Goal: Task Accomplishment & Management: Complete application form

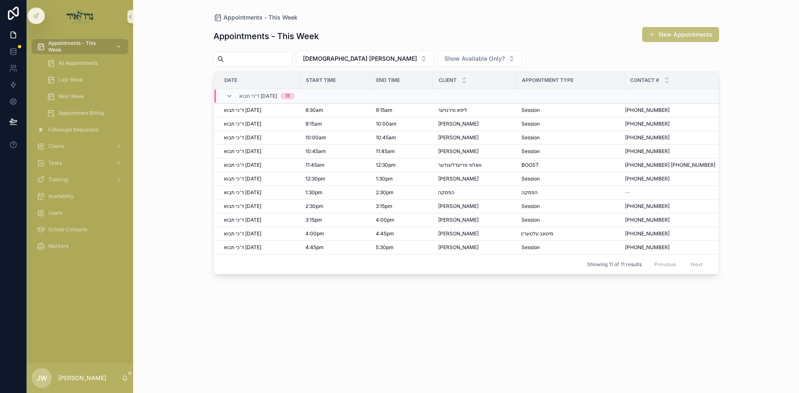
click at [656, 36] on button "New Appointments" at bounding box center [680, 34] width 77 height 15
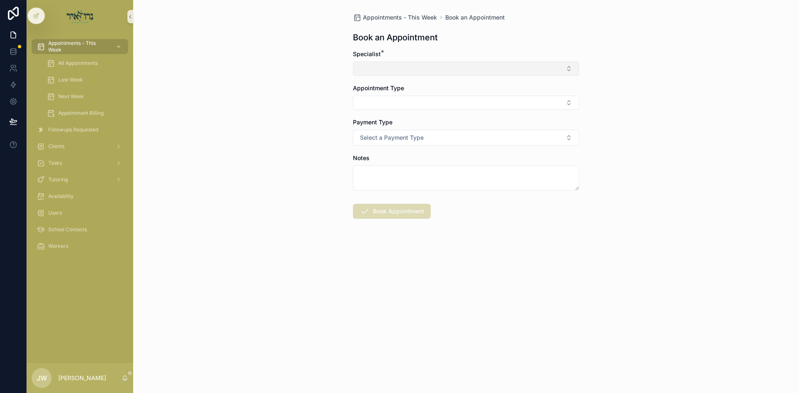
click at [422, 68] on button "Select Button" at bounding box center [466, 69] width 226 height 14
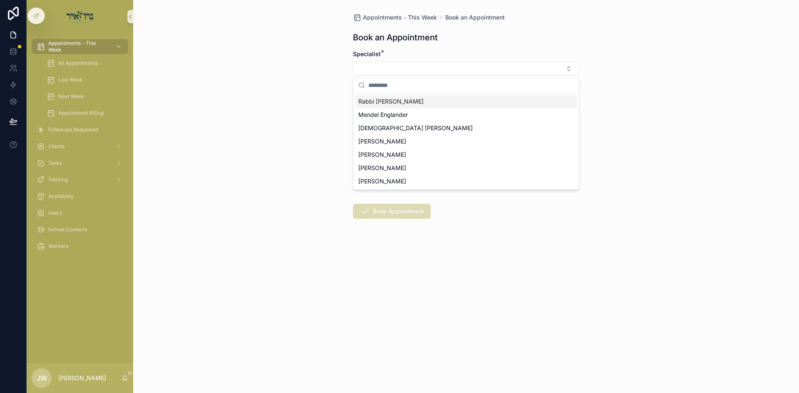
click at [402, 98] on span "Rabbi [PERSON_NAME]" at bounding box center [390, 101] width 65 height 8
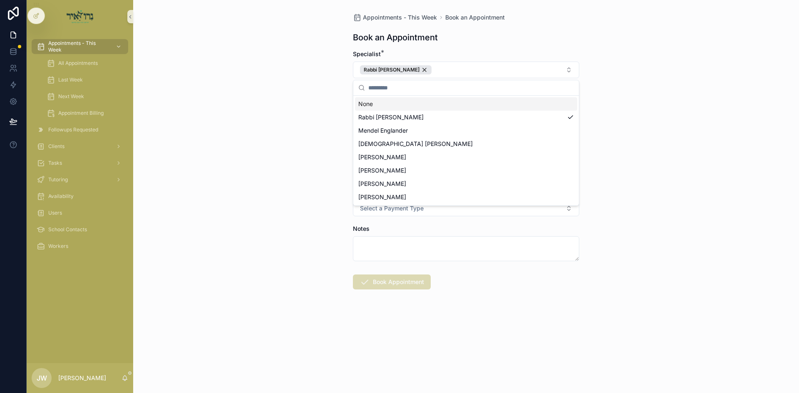
click at [335, 100] on div "Appointments - This Week Book an Appointment Book an Appointment Specialist * […" at bounding box center [466, 196] width 666 height 393
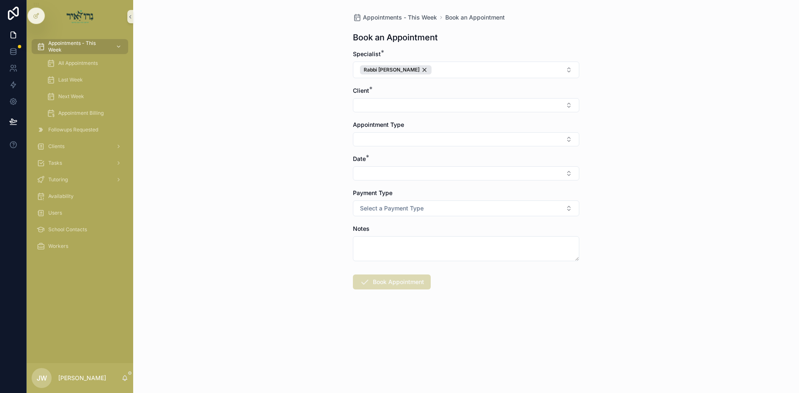
click at [382, 97] on div "Client *" at bounding box center [466, 100] width 226 height 26
click at [384, 104] on button "Select Button" at bounding box center [466, 105] width 226 height 14
type input "*****"
click at [83, 151] on div "Clients" at bounding box center [80, 146] width 87 height 13
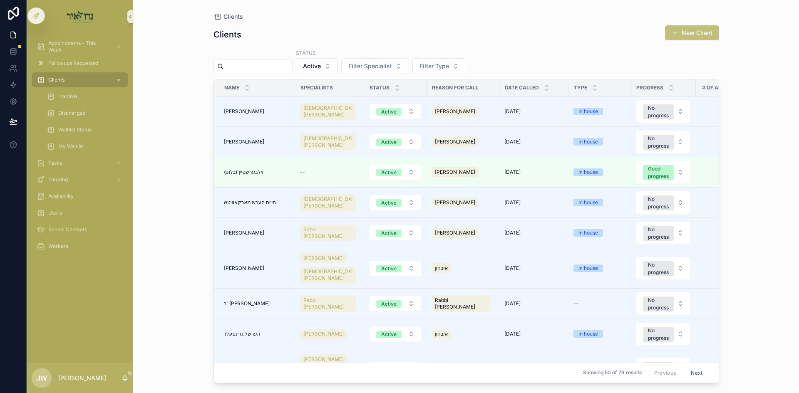
click at [680, 36] on button "New Client" at bounding box center [692, 32] width 54 height 15
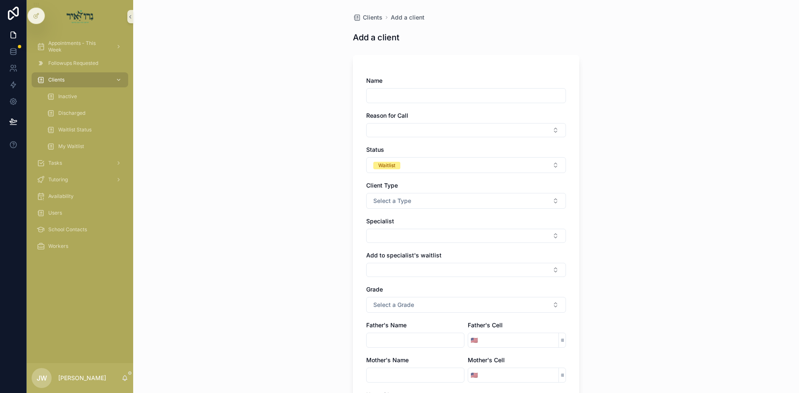
click at [395, 96] on input "scrollable content" at bounding box center [466, 96] width 199 height 12
type input "**********"
click at [390, 125] on button "Select Button" at bounding box center [466, 130] width 200 height 14
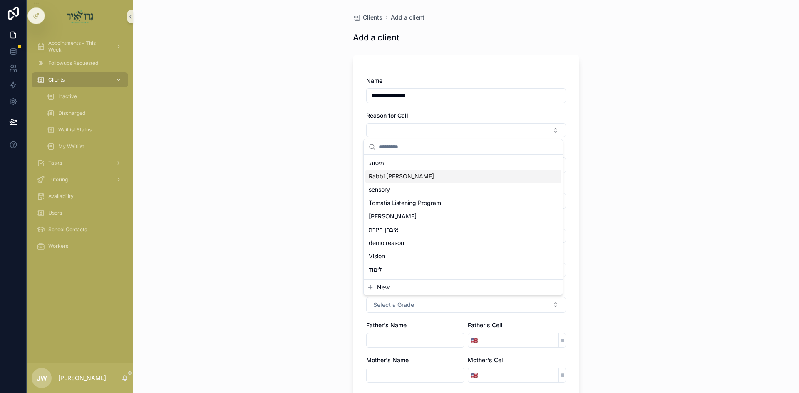
click at [398, 180] on span "Rabbi Y C Finkelstein" at bounding box center [401, 176] width 65 height 8
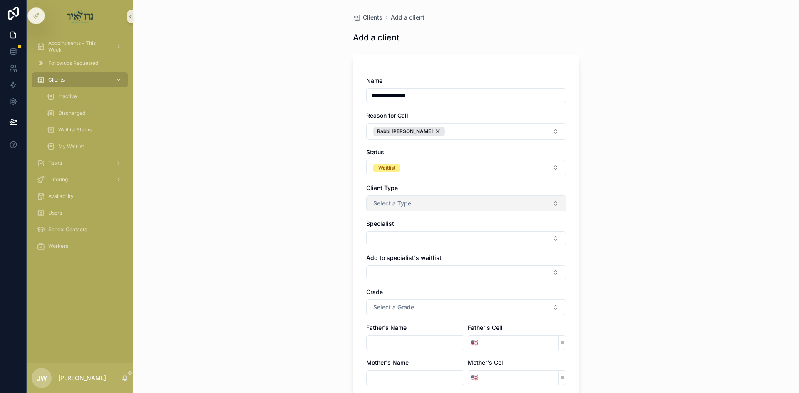
drag, startPoint x: 399, startPoint y: 201, endPoint x: 400, endPoint y: 205, distance: 4.2
click at [400, 201] on span "Select a Type" at bounding box center [392, 203] width 38 height 8
click at [396, 239] on span "In house" at bounding box center [384, 236] width 30 height 7
click at [396, 241] on button "Select Button" at bounding box center [466, 238] width 200 height 14
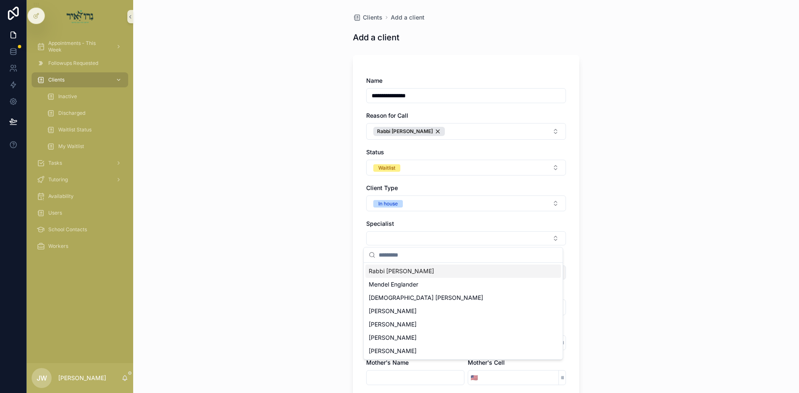
click at [392, 276] on div "Rabbi Y C Finkelstein" at bounding box center [463, 271] width 196 height 13
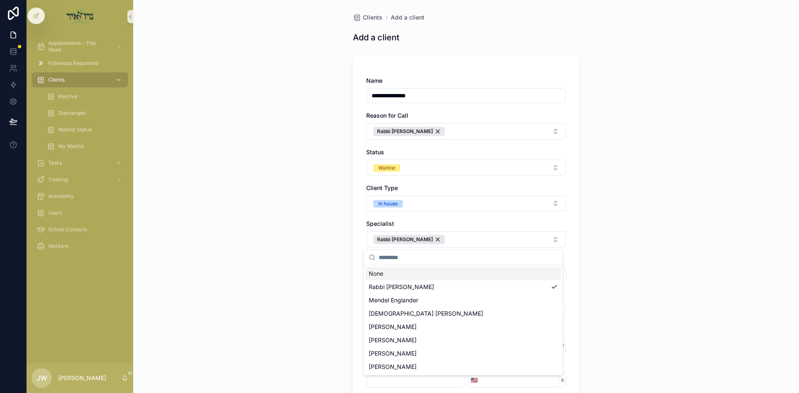
click at [439, 223] on div "Specialist" at bounding box center [466, 224] width 200 height 8
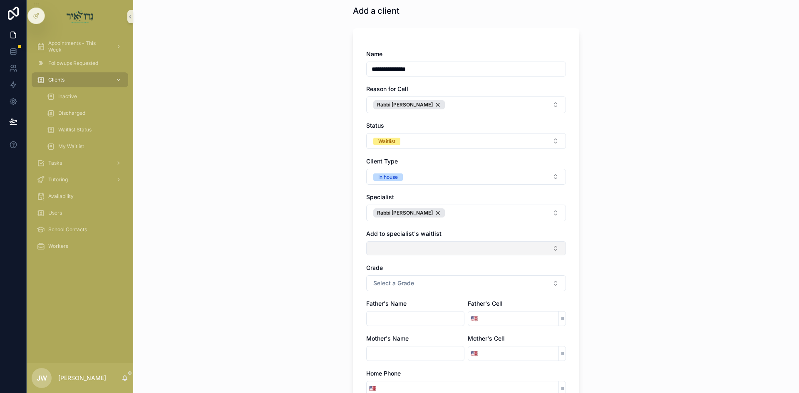
scroll to position [42, 0]
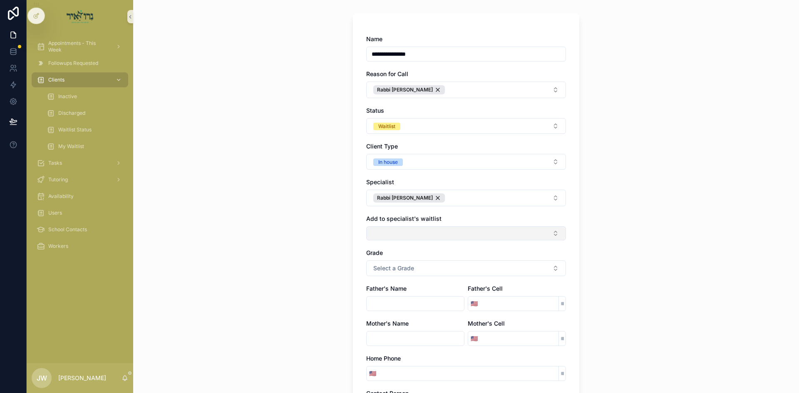
click at [420, 238] on button "Select Button" at bounding box center [466, 233] width 200 height 14
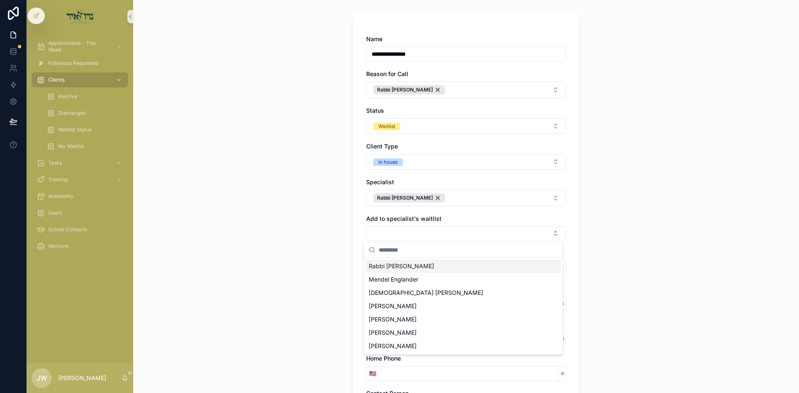
click at [410, 267] on span "Rabbi Y C Finkelstein" at bounding box center [401, 266] width 65 height 8
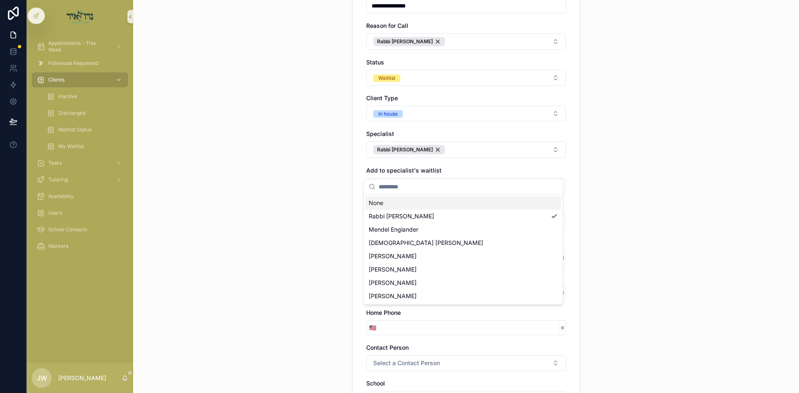
scroll to position [166, 0]
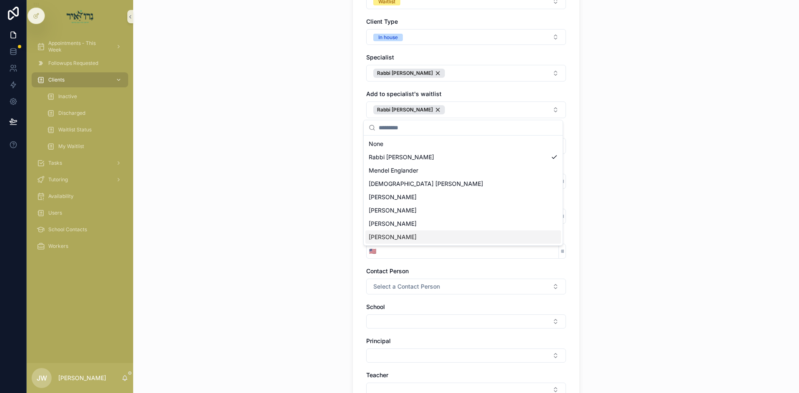
drag, startPoint x: 663, startPoint y: 263, endPoint x: 591, endPoint y: 251, distance: 73.8
click at [662, 263] on div "**********" at bounding box center [466, 196] width 666 height 393
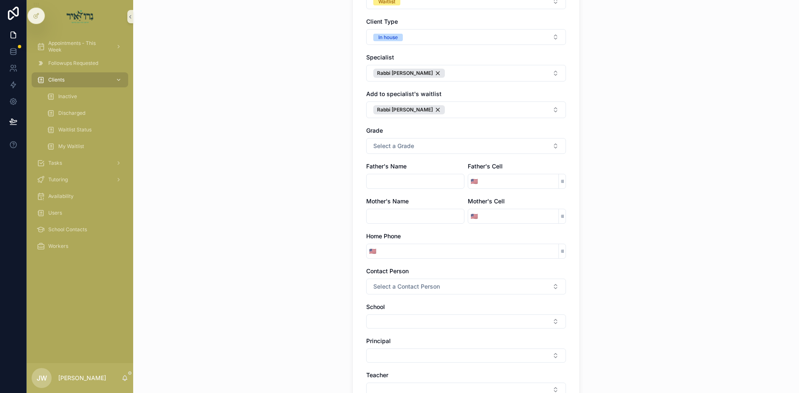
click at [411, 184] on input "scrollable content" at bounding box center [415, 182] width 97 height 12
type input "********"
click at [490, 216] on input "scrollable content" at bounding box center [519, 217] width 78 height 12
click at [384, 252] on input "scrollable content" at bounding box center [469, 252] width 180 height 12
type input "**********"
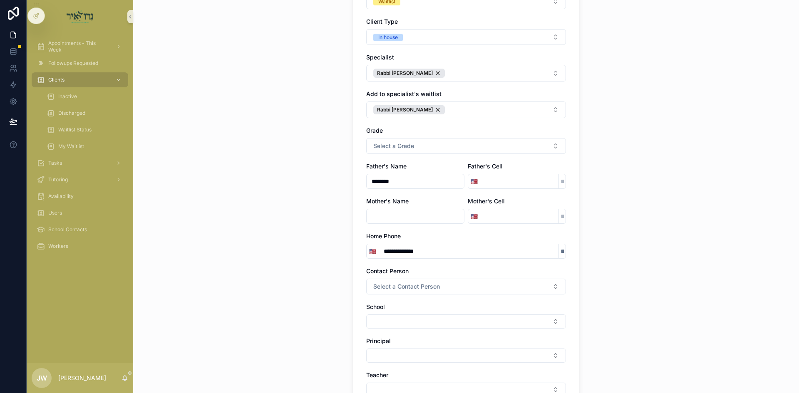
click at [496, 233] on div "Home Phone" at bounding box center [466, 236] width 200 height 8
click at [494, 220] on input "scrollable content" at bounding box center [519, 217] width 78 height 12
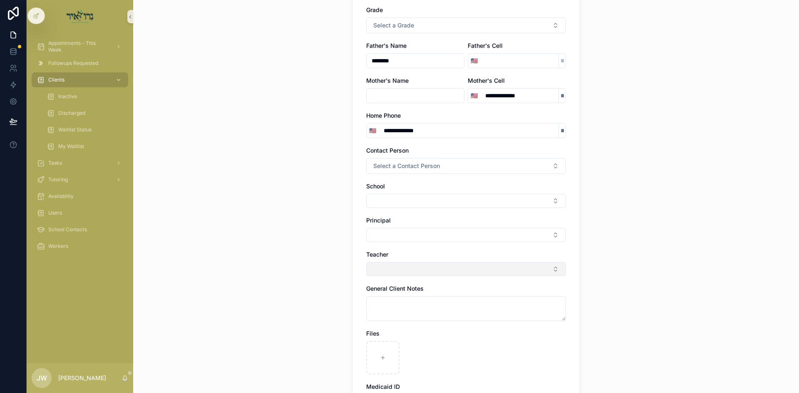
scroll to position [291, 0]
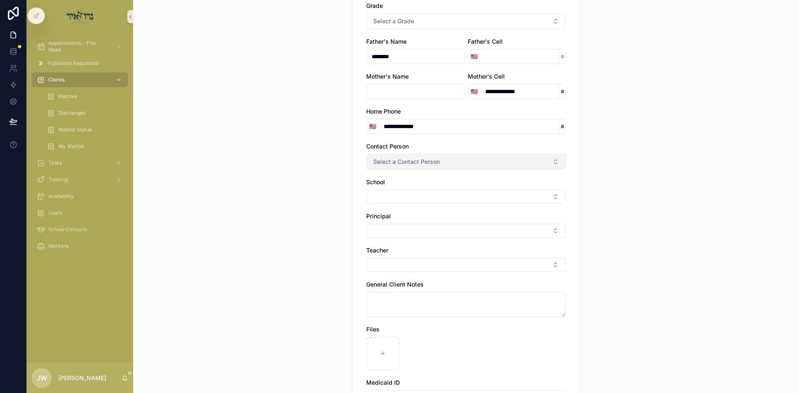
type input "**********"
click at [400, 166] on button "Select a Contact Person" at bounding box center [466, 162] width 200 height 16
click at [400, 209] on div "Mother" at bounding box center [463, 207] width 196 height 12
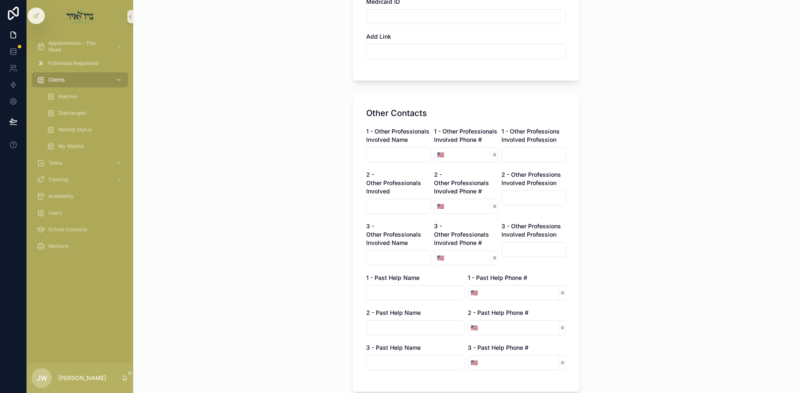
scroll to position [736, 0]
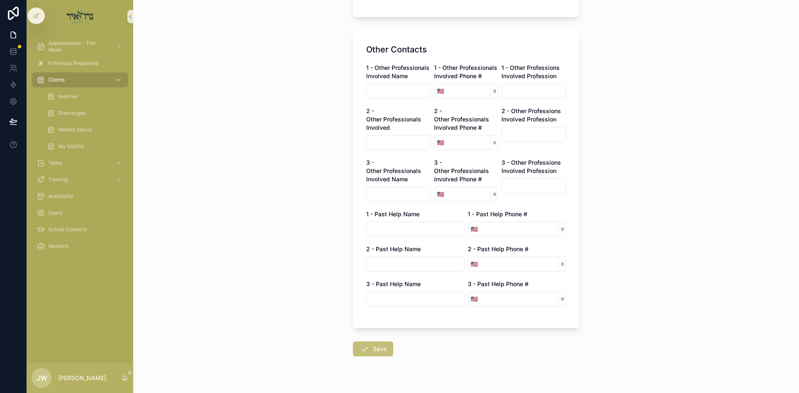
click at [370, 342] on button "Save" at bounding box center [373, 349] width 40 height 15
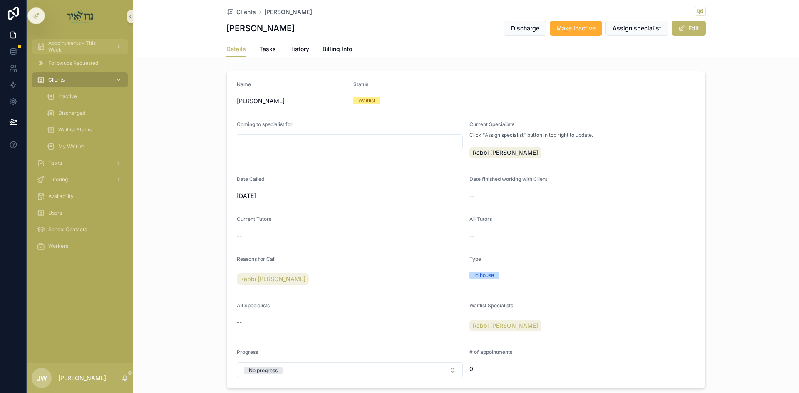
click at [85, 52] on span "Appointments - This Week" at bounding box center [78, 46] width 61 height 13
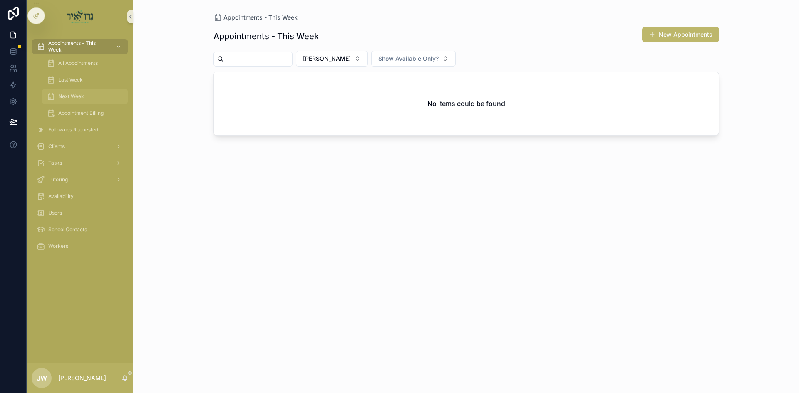
drag, startPoint x: 84, startPoint y: 94, endPoint x: 124, endPoint y: 94, distance: 39.1
click at [84, 94] on div "Next Week" at bounding box center [85, 96] width 77 height 13
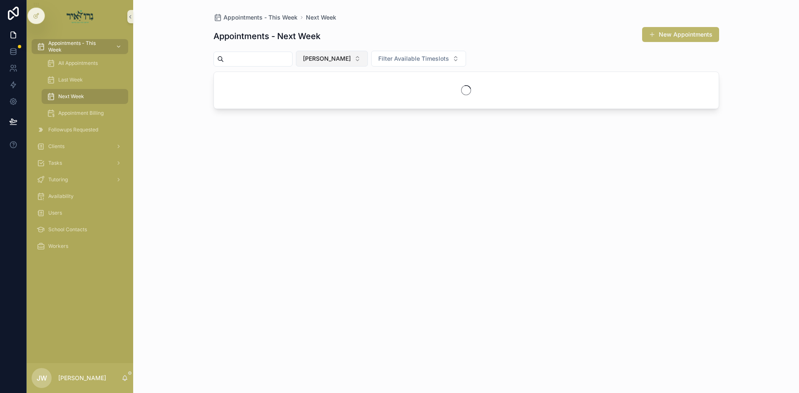
click at [363, 64] on button "[PERSON_NAME]" at bounding box center [332, 59] width 72 height 16
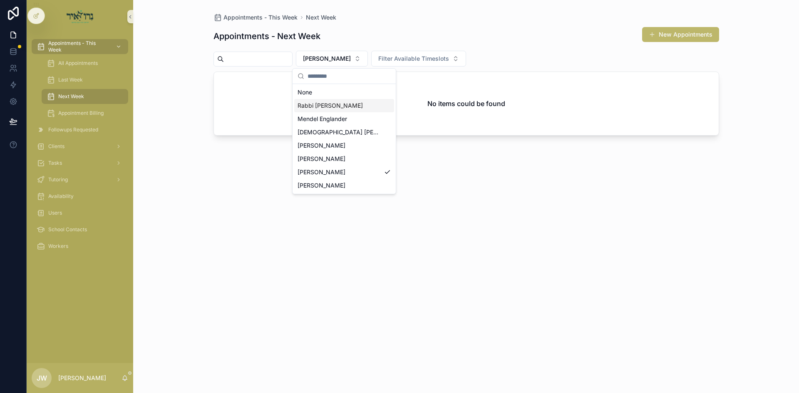
click at [344, 100] on div "Rabbi Y C Finkelstein" at bounding box center [344, 105] width 100 height 13
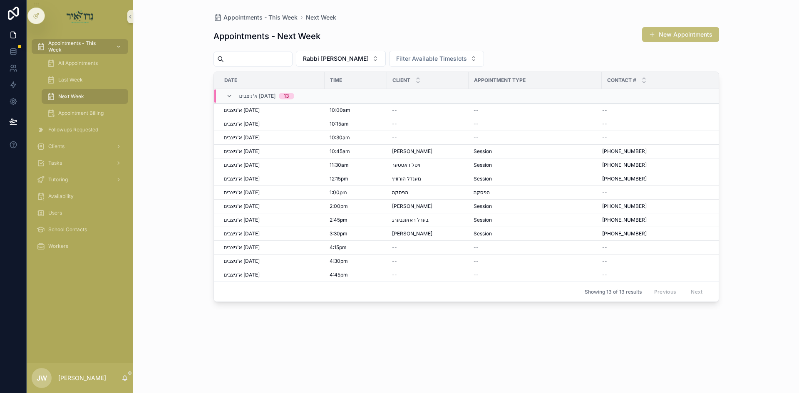
click at [692, 37] on button "New Appointments" at bounding box center [680, 34] width 77 height 15
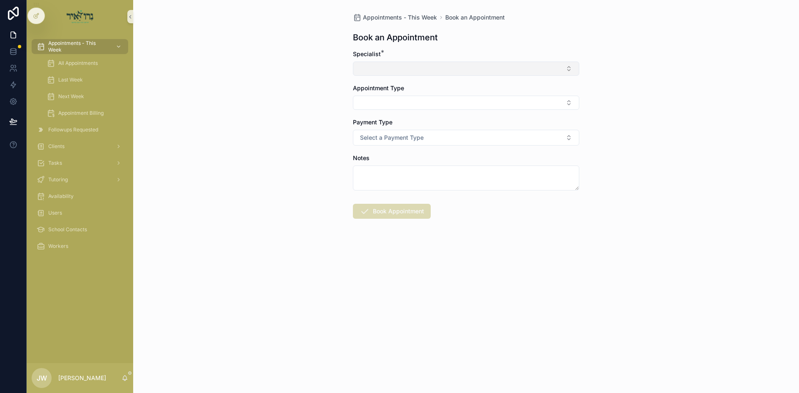
click at [386, 71] on button "Select Button" at bounding box center [466, 69] width 226 height 14
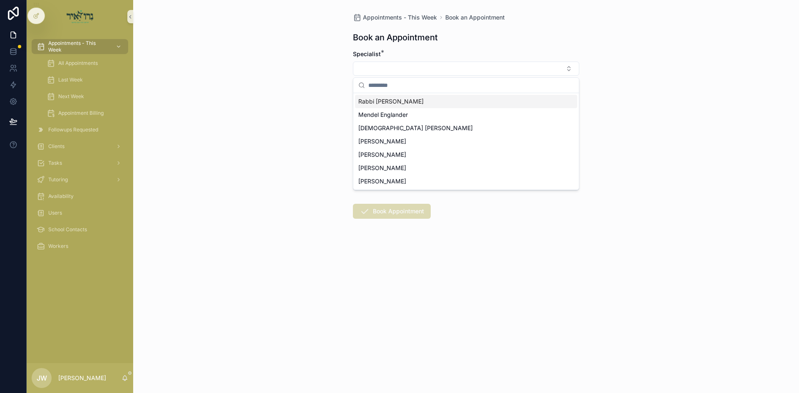
click at [388, 104] on span "Rabbi Y C Finkelstein" at bounding box center [390, 101] width 65 height 8
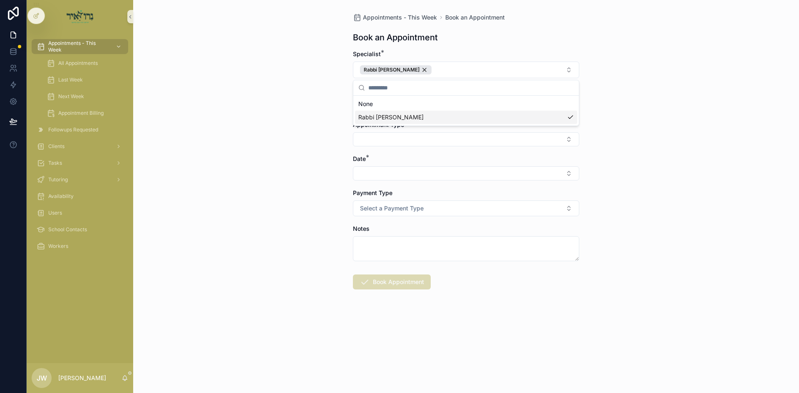
click at [311, 115] on div "Appointments - This Week Book an Appointment Book an Appointment Specialist * R…" at bounding box center [466, 196] width 666 height 393
click at [370, 109] on button "Select Button" at bounding box center [466, 105] width 226 height 14
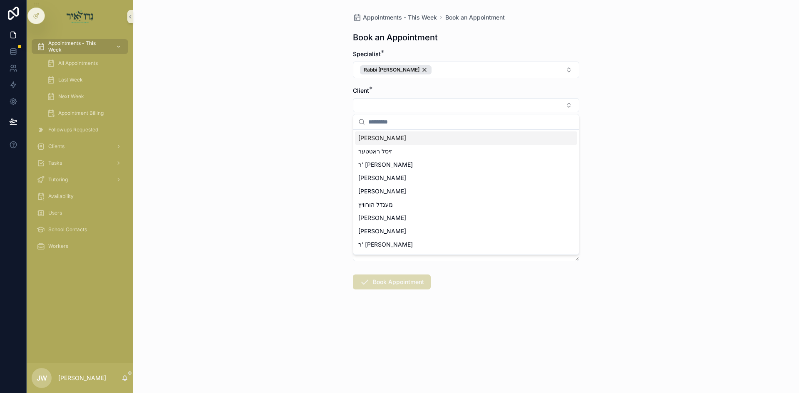
click at [375, 139] on span "ישראל מנחם פעדער" at bounding box center [382, 138] width 48 height 8
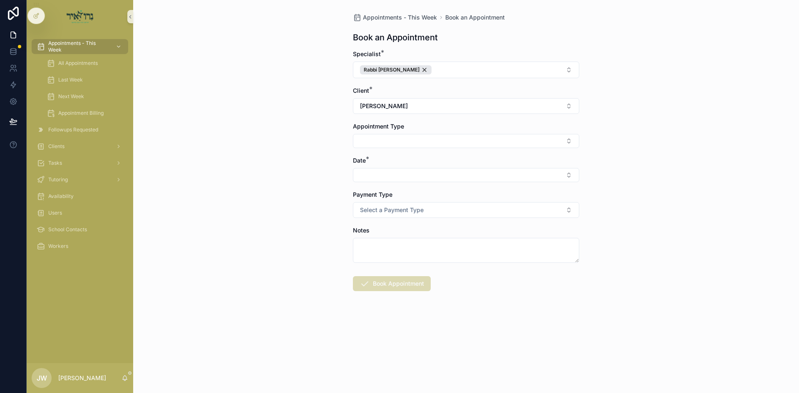
click at [375, 139] on button "Select Button" at bounding box center [466, 141] width 226 height 14
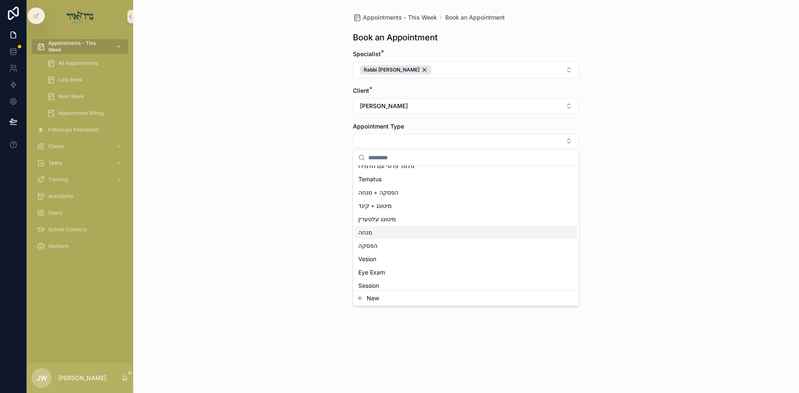
scroll to position [42, 0]
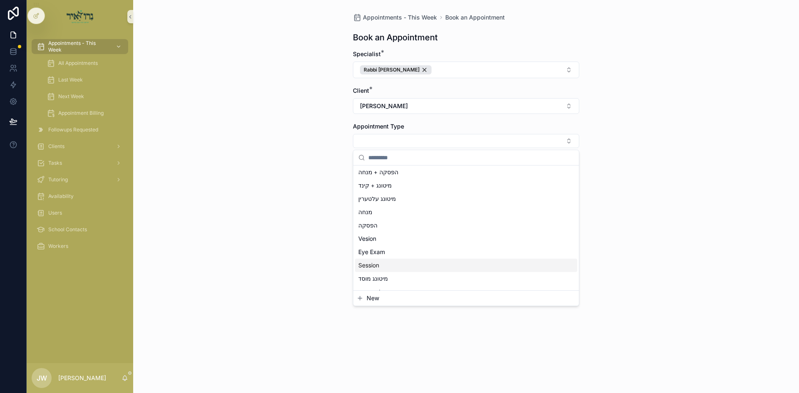
click at [383, 268] on div "Session" at bounding box center [466, 265] width 222 height 13
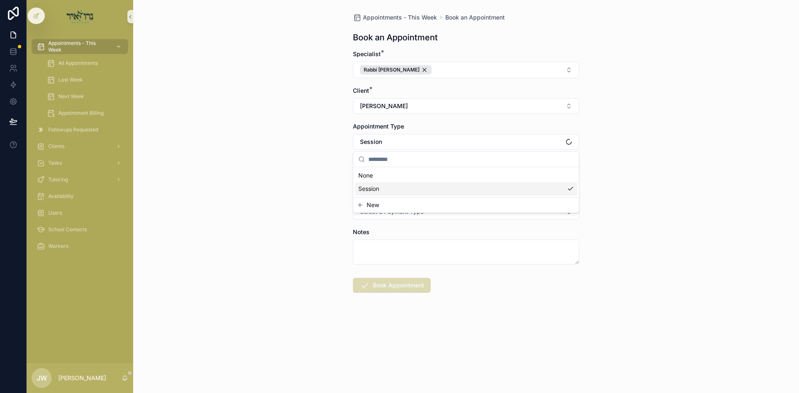
drag, startPoint x: 324, startPoint y: 229, endPoint x: 354, endPoint y: 206, distance: 38.5
click at [324, 229] on div "Appointments - This Week Book an Appointment Book an Appointment Specialist * R…" at bounding box center [466, 196] width 666 height 393
click at [367, 173] on button "Select Button" at bounding box center [466, 177] width 226 height 14
click at [384, 209] on span "א'ניצבים 09/14/25" at bounding box center [379, 210] width 42 height 8
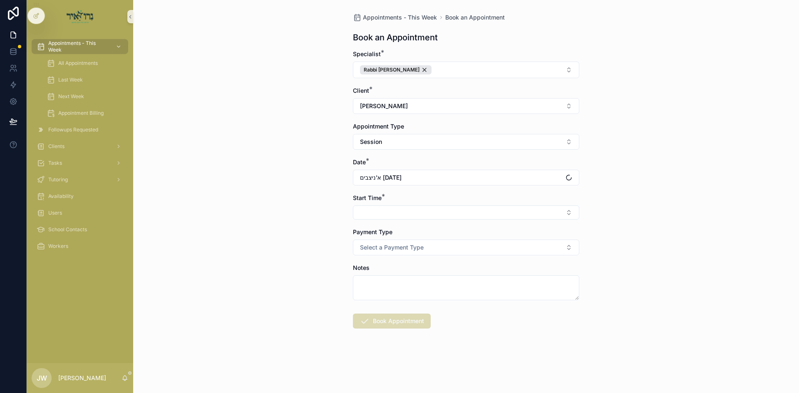
click at [390, 213] on button "Select Button" at bounding box center [466, 213] width 226 height 14
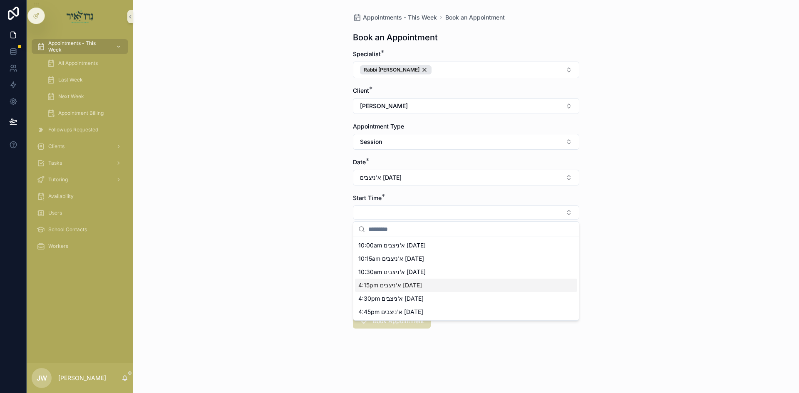
click at [389, 288] on span "4:15pm א'ניצבים 09/14/25" at bounding box center [390, 285] width 64 height 8
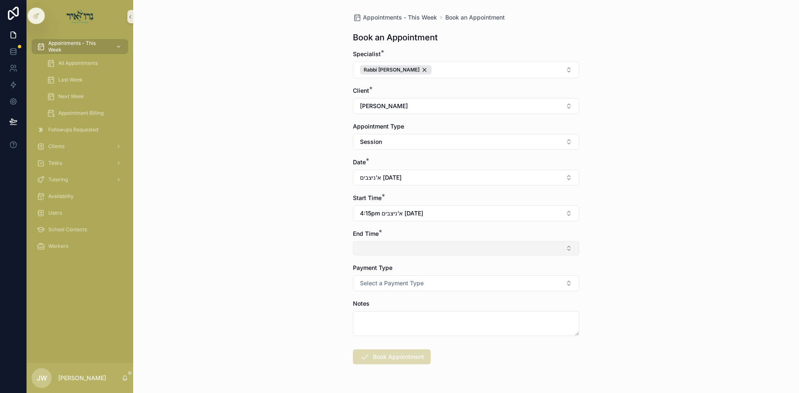
click at [391, 254] on button "Select Button" at bounding box center [466, 248] width 226 height 14
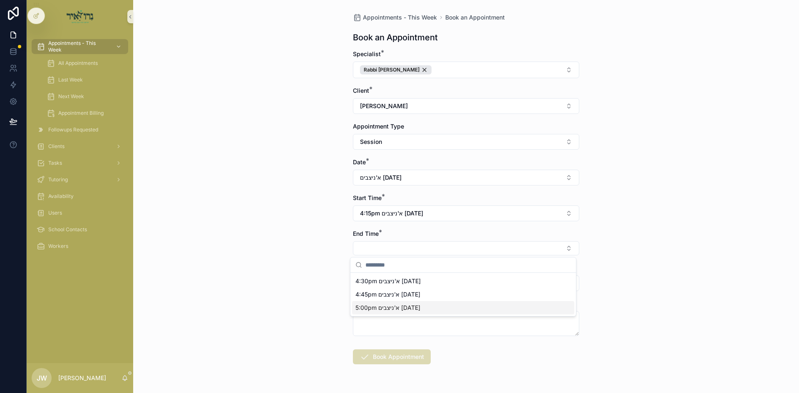
click at [383, 307] on span "5:00pm א'ניצבים 09/14/25" at bounding box center [387, 308] width 65 height 8
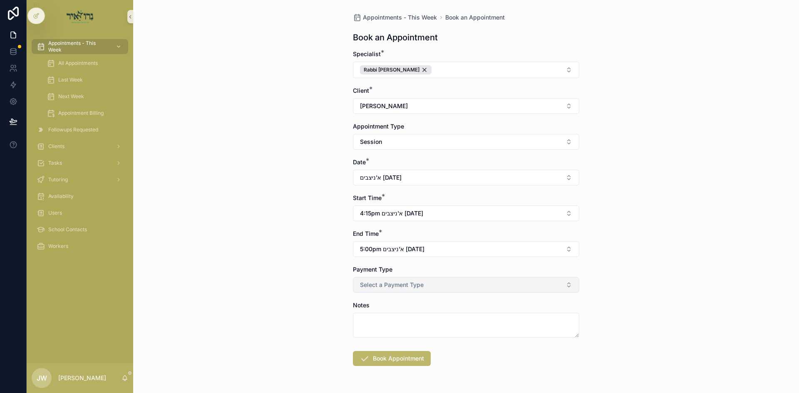
click at [396, 289] on button "Select a Payment Type" at bounding box center [466, 285] width 226 height 16
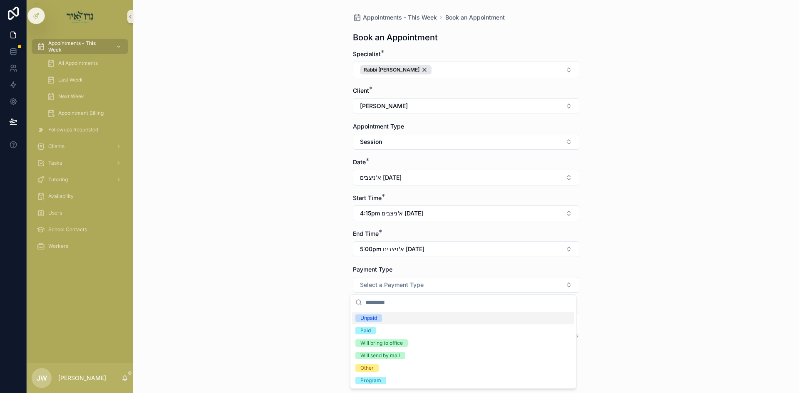
click at [397, 318] on div "Unpaid" at bounding box center [463, 318] width 222 height 12
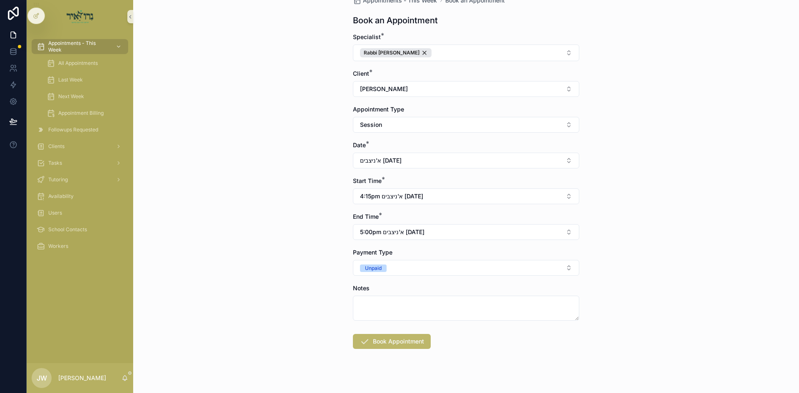
scroll to position [26, 0]
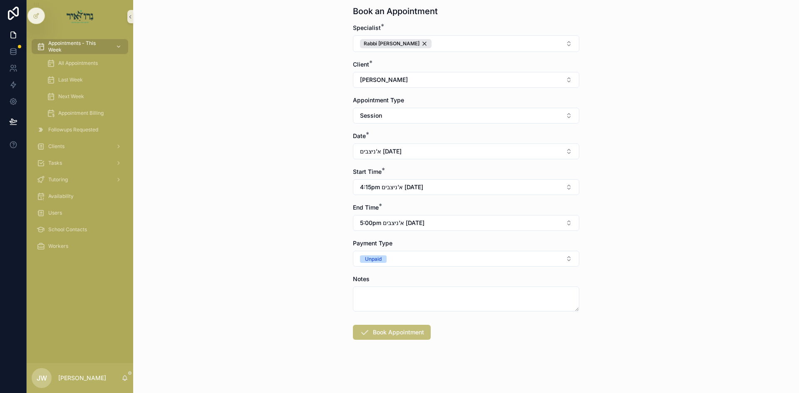
click at [392, 330] on button "Book Appointment" at bounding box center [392, 332] width 78 height 15
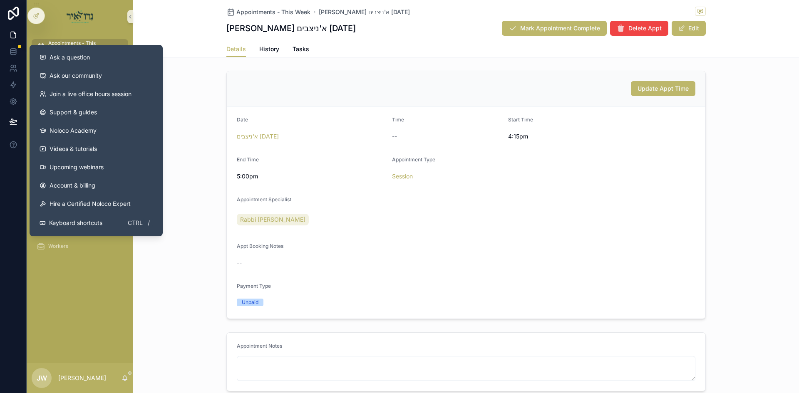
click at [179, 38] on div "Appointments - This Week ישראל מנחם פעדער א'ניצבים 09/14/25 ישראל מנחם פעדער א'…" at bounding box center [466, 28] width 666 height 57
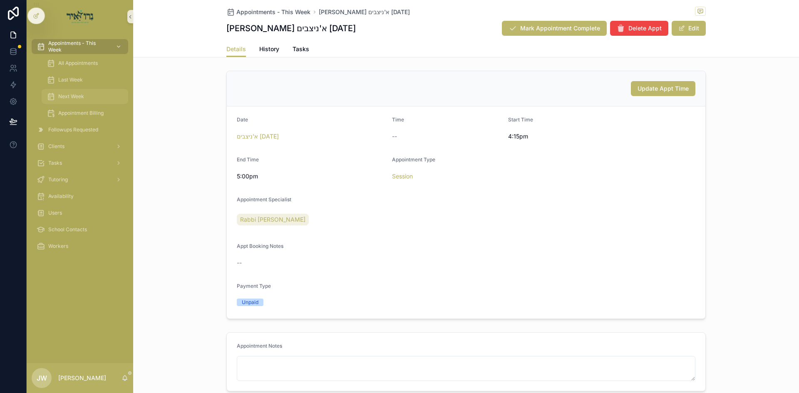
click at [77, 99] on span "Next Week" at bounding box center [71, 96] width 26 height 7
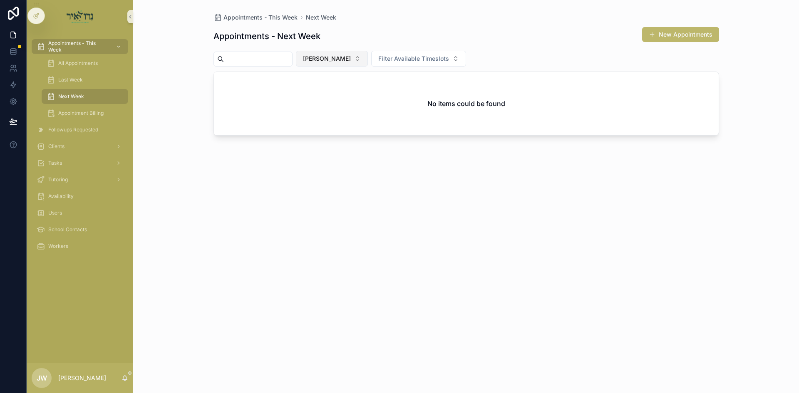
click at [348, 64] on button "[PERSON_NAME]" at bounding box center [332, 59] width 72 height 16
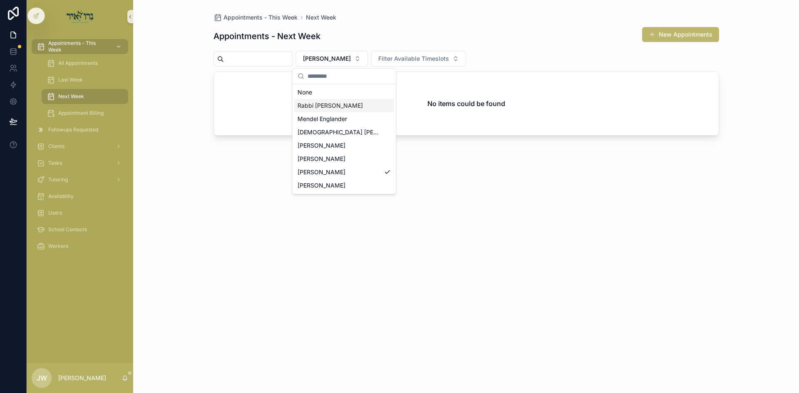
click at [336, 106] on span "Rabbi Y C Finkelstein" at bounding box center [330, 106] width 65 height 8
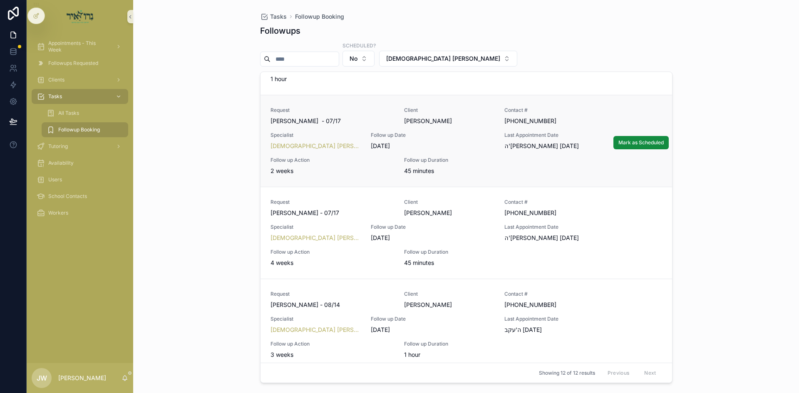
scroll to position [416, 0]
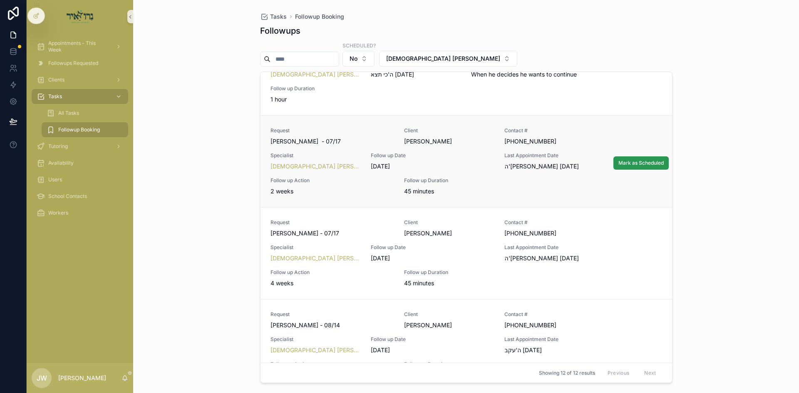
click at [623, 163] on span "Mark as Scheduled" at bounding box center [640, 163] width 45 height 7
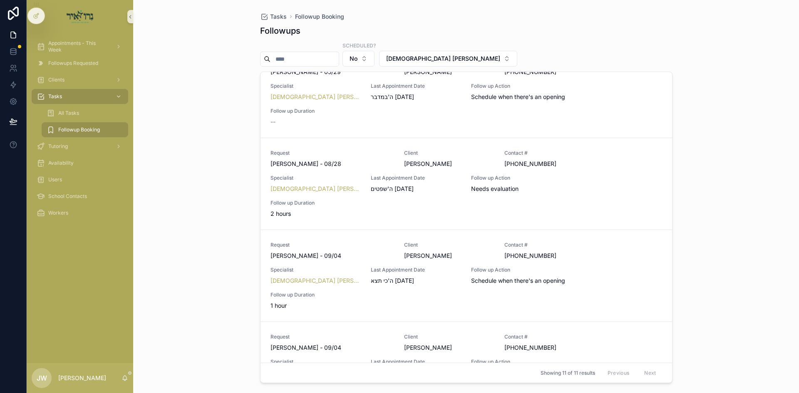
scroll to position [0, 0]
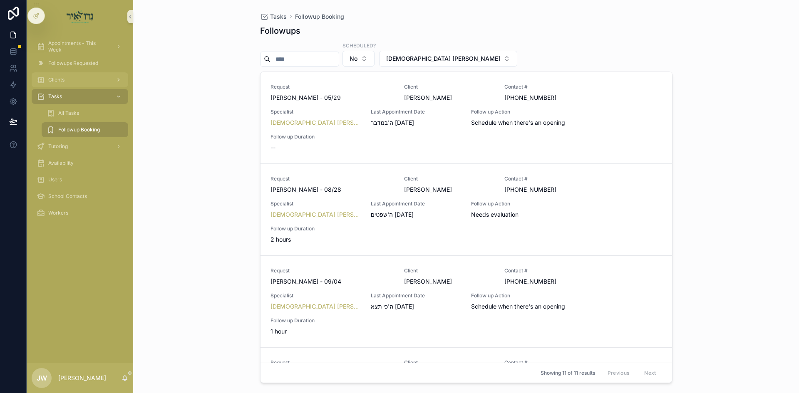
click at [73, 84] on div "Clients" at bounding box center [80, 79] width 87 height 13
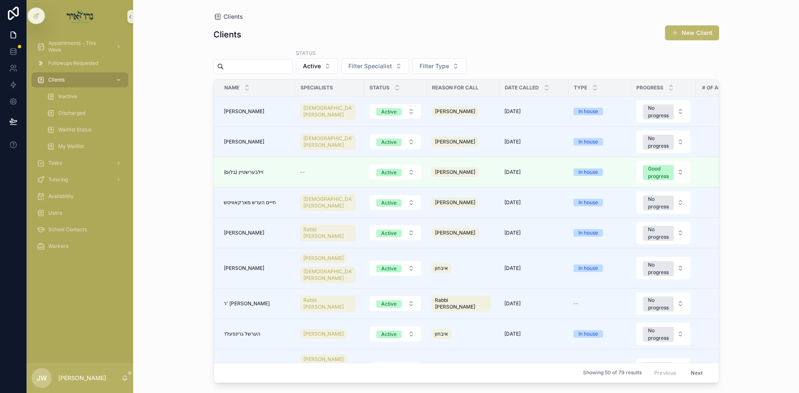
click at [292, 72] on input "scrollable content" at bounding box center [258, 67] width 68 height 12
click at [338, 74] on div "Clients New Client Status Active Filter Specialist Filter Type Name Specialists…" at bounding box center [467, 201] width 506 height 363
click at [338, 72] on button "Active" at bounding box center [317, 66] width 42 height 16
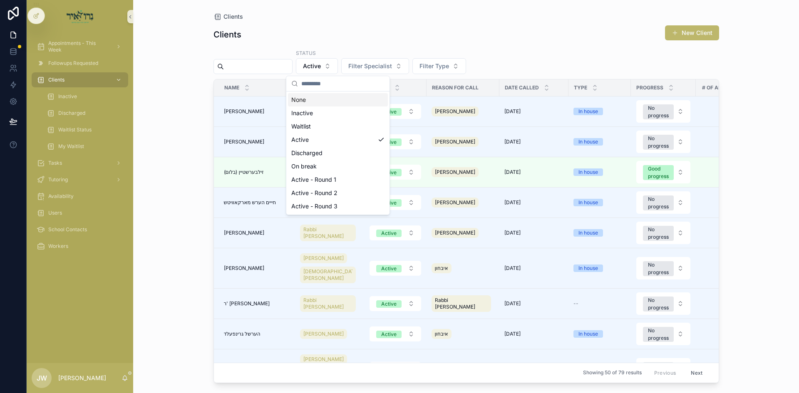
click at [325, 99] on div "None" at bounding box center [338, 99] width 100 height 13
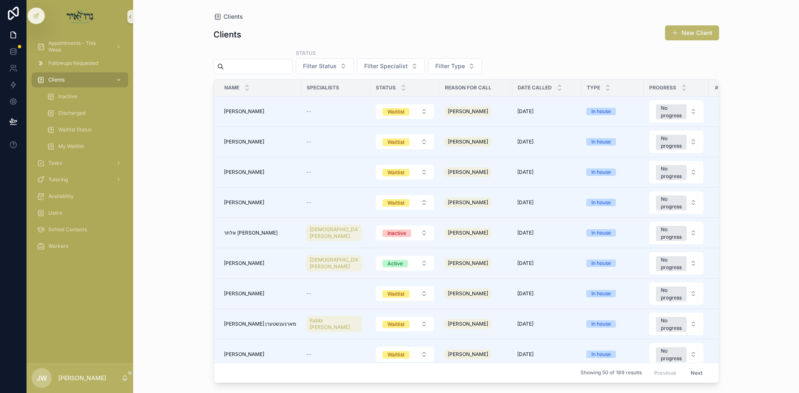
click at [284, 67] on input "scrollable content" at bounding box center [258, 67] width 68 height 12
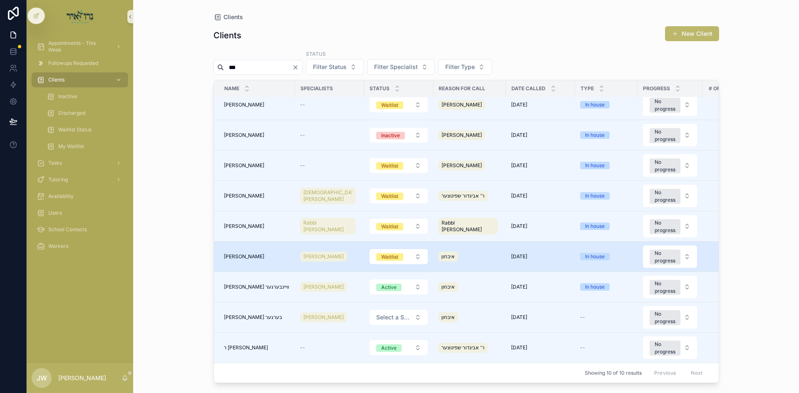
scroll to position [44, 0]
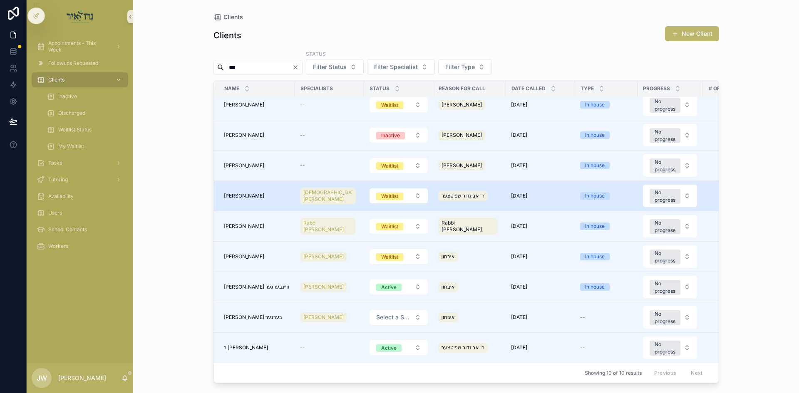
type input "***"
click at [244, 193] on span "יוסף שווארץ" at bounding box center [244, 196] width 40 height 7
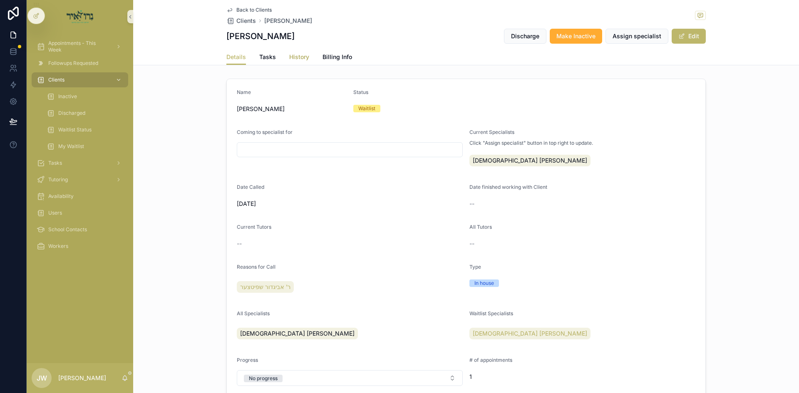
click at [290, 65] on link "History" at bounding box center [299, 58] width 20 height 17
